Goal: Find specific page/section: Find specific page/section

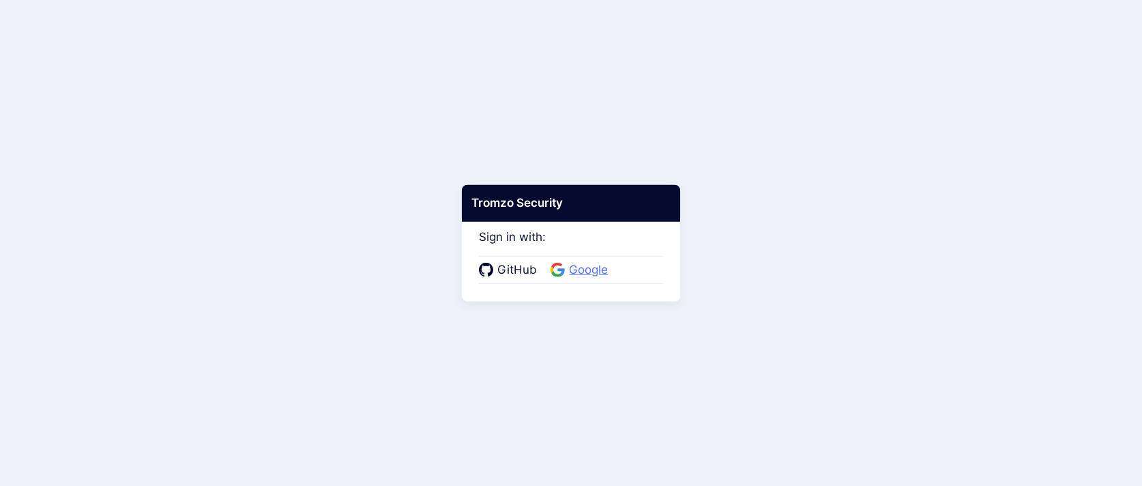
click at [576, 269] on span "Google" at bounding box center [588, 270] width 47 height 18
click at [570, 263] on span "Google" at bounding box center [588, 270] width 47 height 18
